Goal: Information Seeking & Learning: Learn about a topic

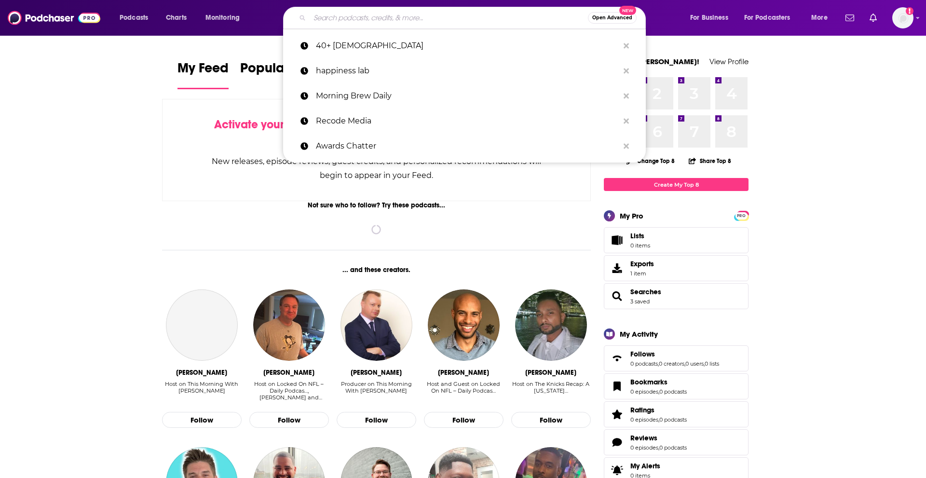
click at [364, 19] on input "Search podcasts, credits, & more..." at bounding box center [449, 17] width 278 height 15
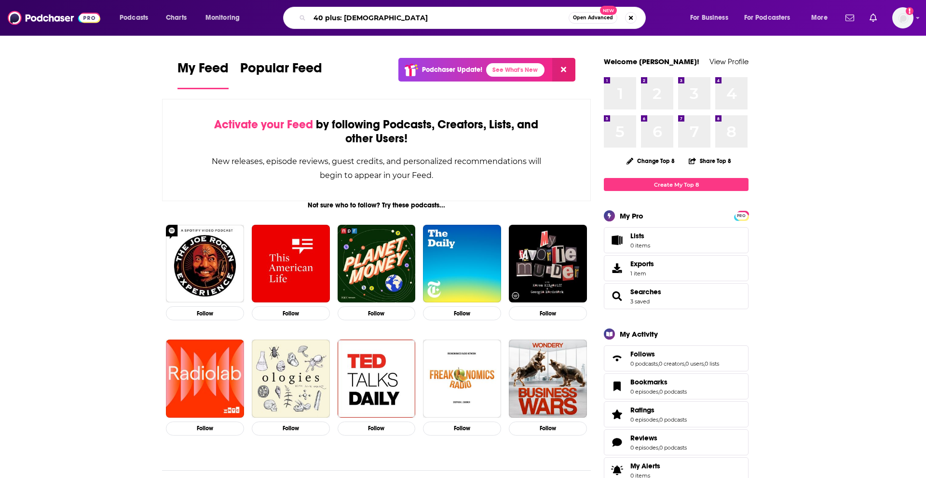
type input "40 plus: [DEMOGRAPHIC_DATA]"
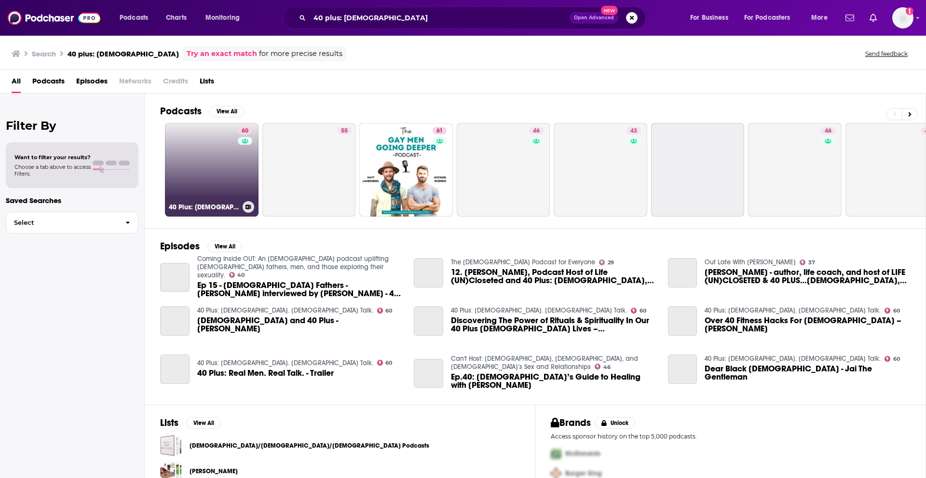
click at [195, 204] on h3 "40 Plus: [DEMOGRAPHIC_DATA]. [DEMOGRAPHIC_DATA] Talk." at bounding box center [204, 207] width 70 height 8
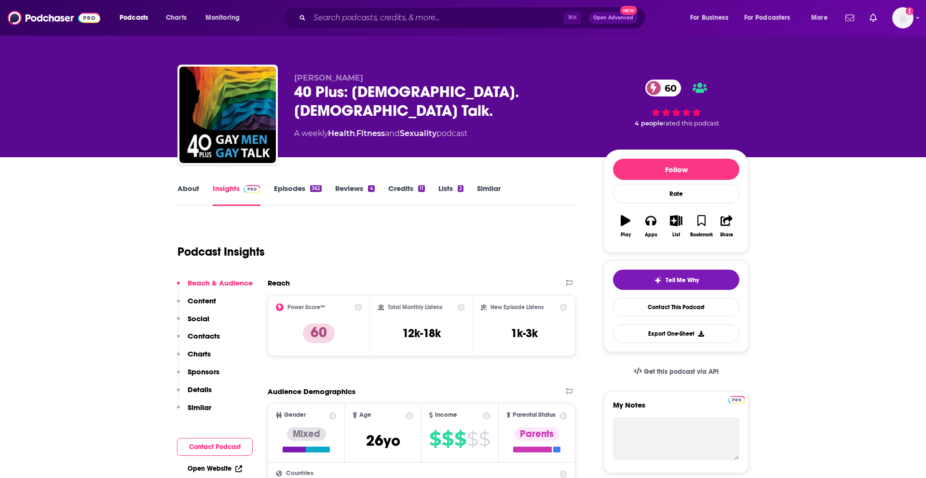
scroll to position [52, 0]
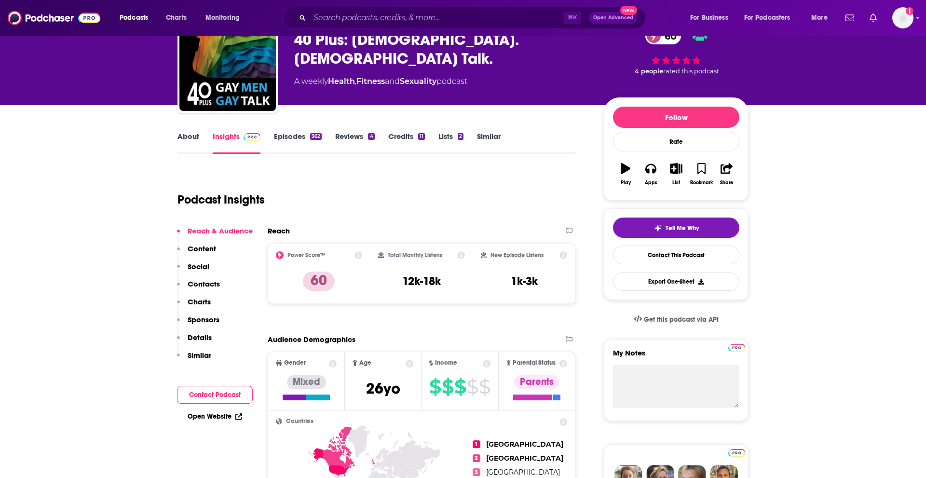
click at [287, 149] on link "Episodes 362" at bounding box center [298, 143] width 48 height 22
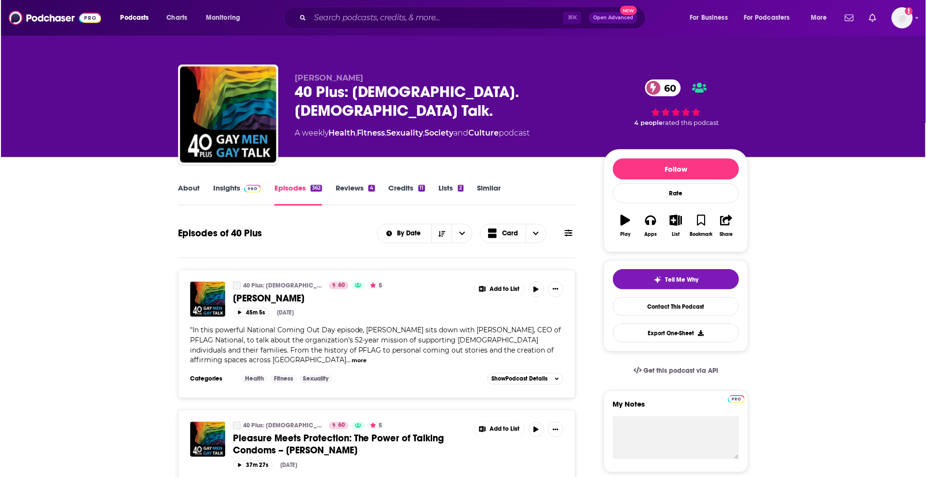
scroll to position [78, 0]
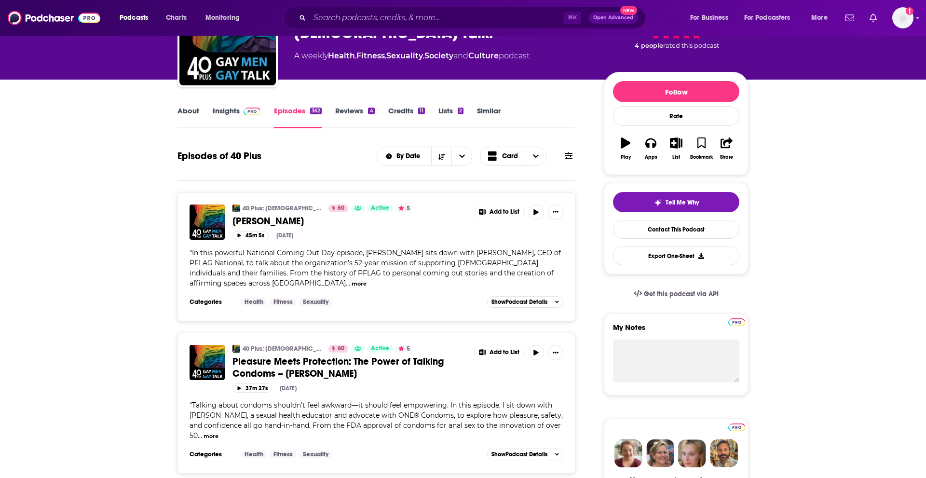
click at [359, 265] on span "In this powerful National Coming Out Day episode, [PERSON_NAME] sits down with …" at bounding box center [375, 267] width 371 height 39
click at [190, 285] on span "" In this powerful National Coming Out Day episode, [PERSON_NAME] sits down wit…" at bounding box center [375, 267] width 371 height 39
click at [352, 284] on button "more" at bounding box center [359, 284] width 15 height 8
